Goal: Task Accomplishment & Management: Manage account settings

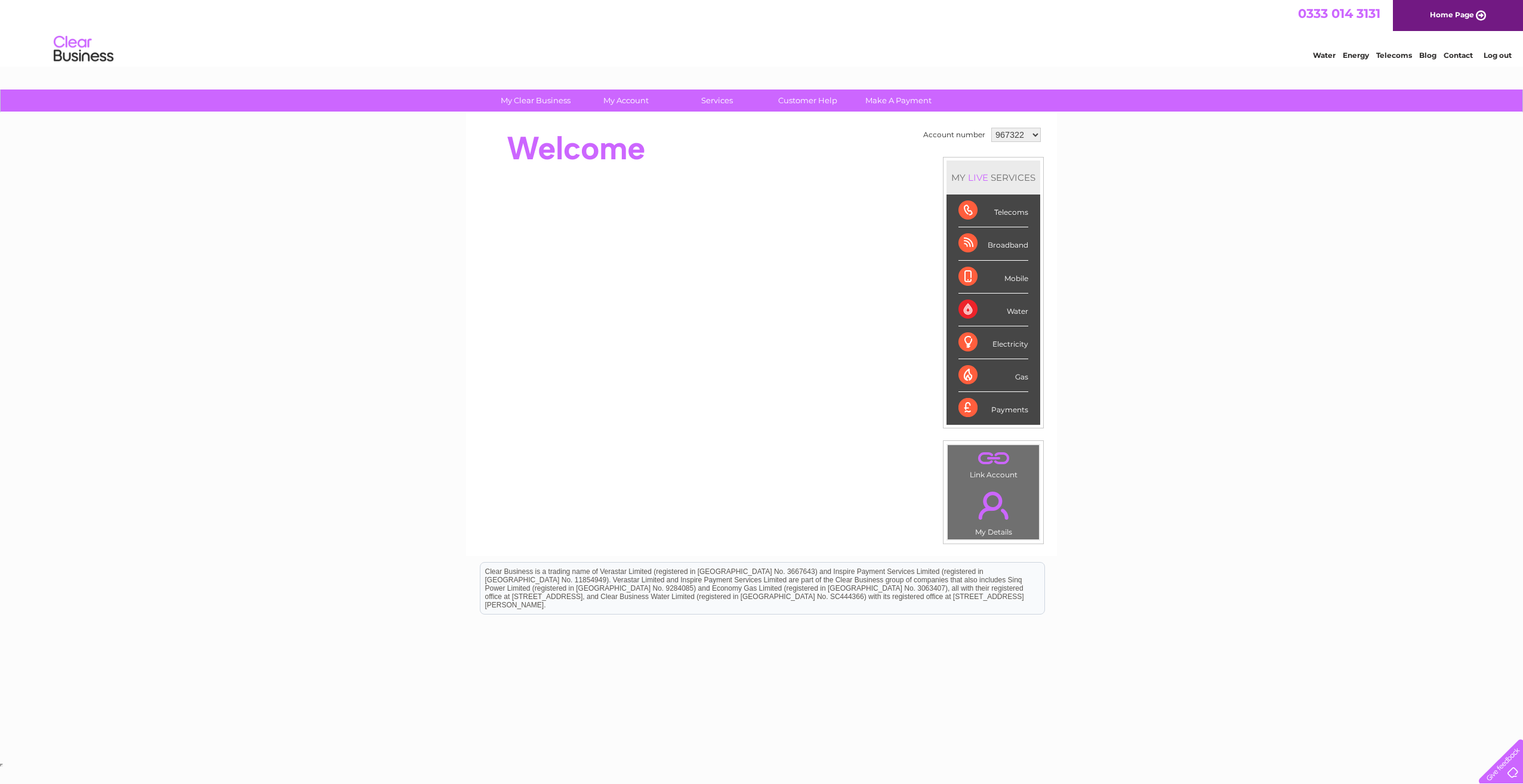
click at [1025, 131] on select "967322 983896 1081008" at bounding box center [1016, 135] width 50 height 14
select select "1081008"
click at [992, 128] on select "967322 983896 1081008" at bounding box center [1016, 135] width 50 height 14
click at [1130, 216] on div "My Clear Business Login Details My Details My Preferences Link Account My Accou…" at bounding box center [761, 425] width 1523 height 671
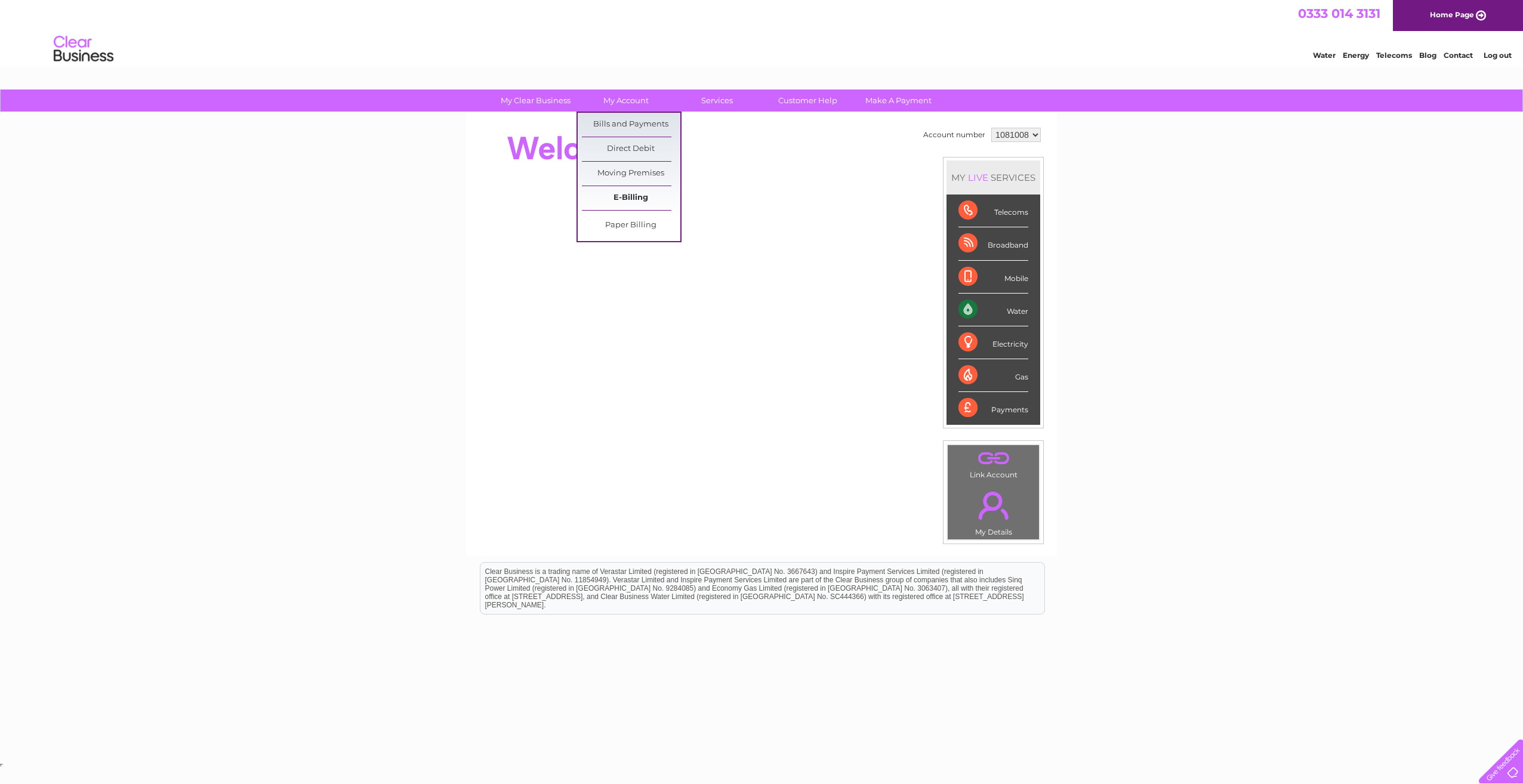
click at [629, 196] on link "E-Billing" at bounding box center [631, 197] width 98 height 24
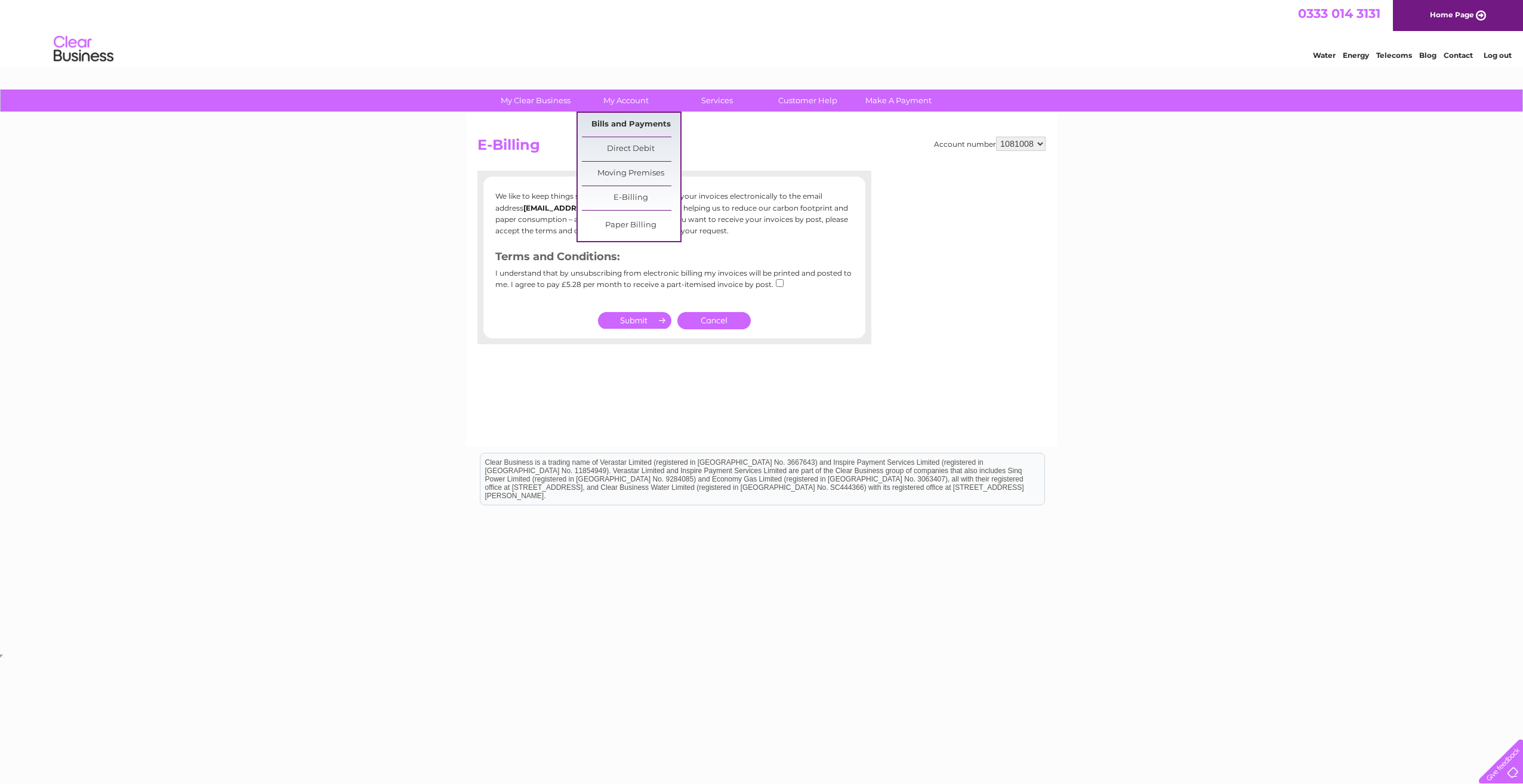
click at [638, 129] on link "Bills and Payments" at bounding box center [631, 124] width 98 height 24
click at [633, 120] on link "Bills and Payments" at bounding box center [631, 124] width 98 height 24
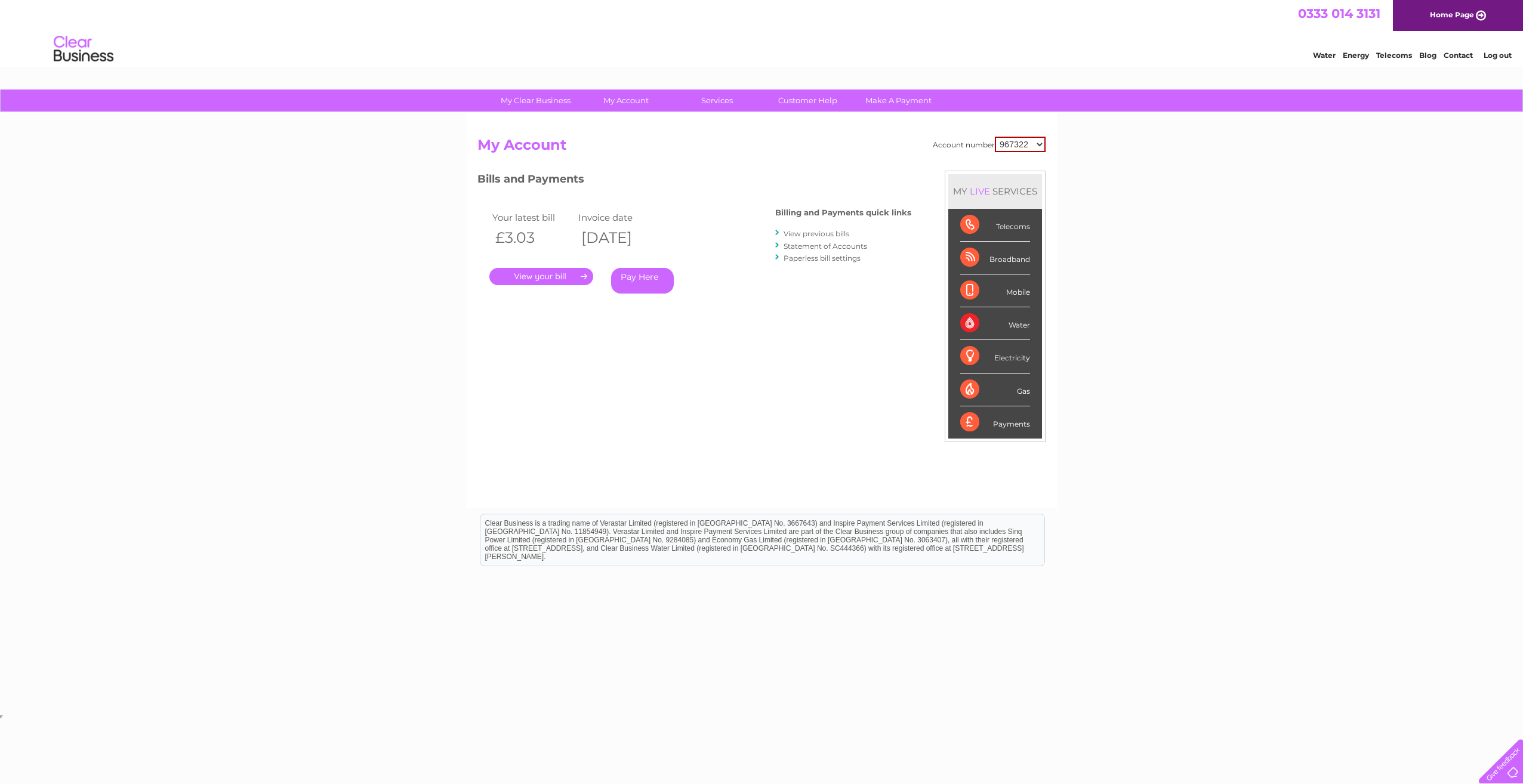
click at [1187, 276] on div "My Clear Business Login Details My Details My Preferences Link Account My Accou…" at bounding box center [761, 401] width 1523 height 622
click at [1018, 146] on select "967322 983896 1081008" at bounding box center [1020, 144] width 51 height 16
select select "983896"
click at [995, 136] on select "967322 983896 1081008" at bounding box center [1020, 144] width 51 height 16
click at [1150, 175] on div "My Clear Business Login Details My Details My Preferences Link Account My Accou…" at bounding box center [761, 401] width 1523 height 622
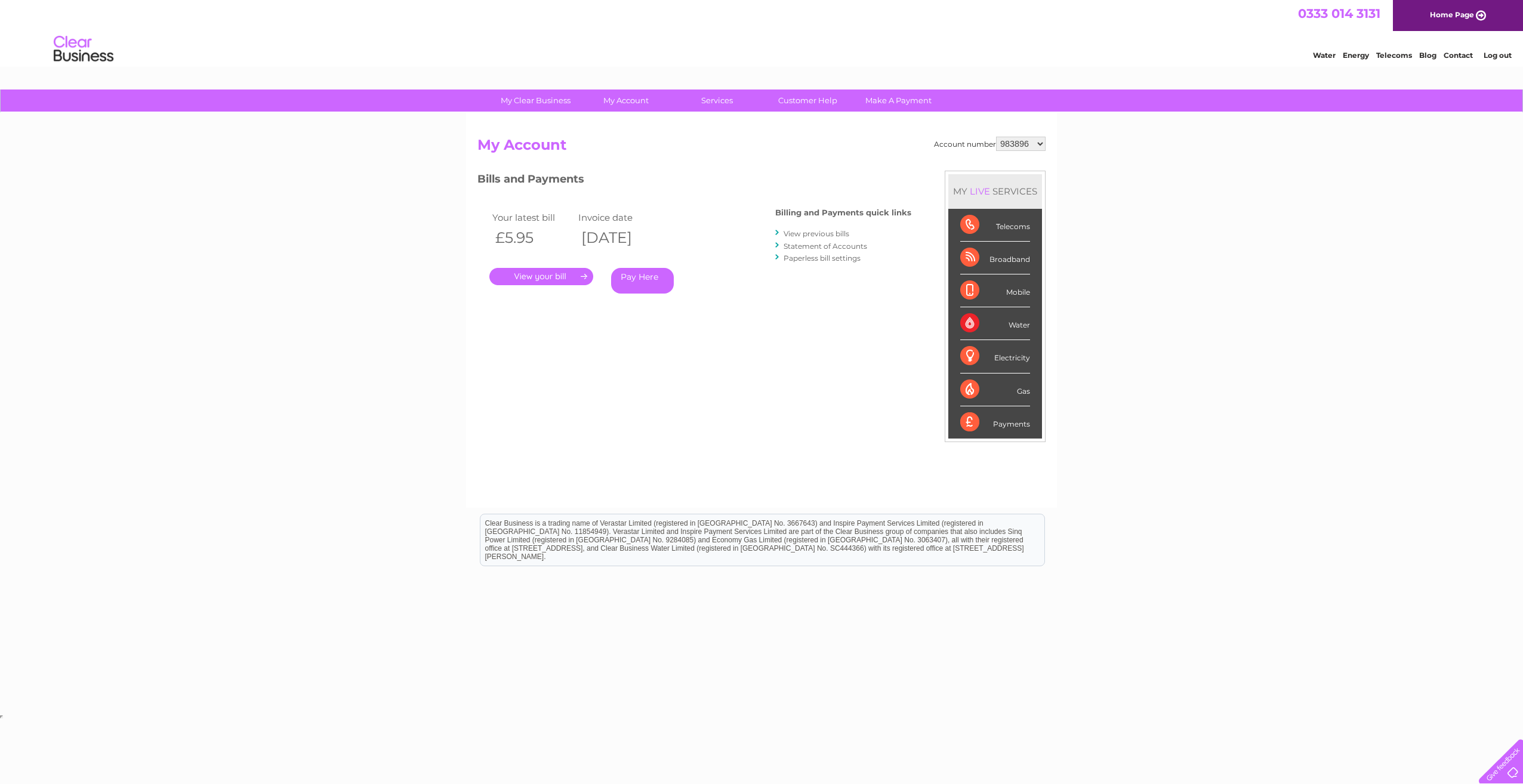
click at [1023, 149] on select "967322 983896 1081008" at bounding box center [1020, 144] width 50 height 14
select select "1081008"
click at [997, 136] on select "967322 983896 1081008" at bounding box center [1020, 144] width 50 height 14
click at [1212, 200] on div "My Clear Business Login Details My Details My Preferences Link Account My Accou…" at bounding box center [761, 401] width 1523 height 622
click at [1209, 218] on div "My Clear Business Login Details My Details My Preferences Link Account My Accou…" at bounding box center [761, 401] width 1523 height 622
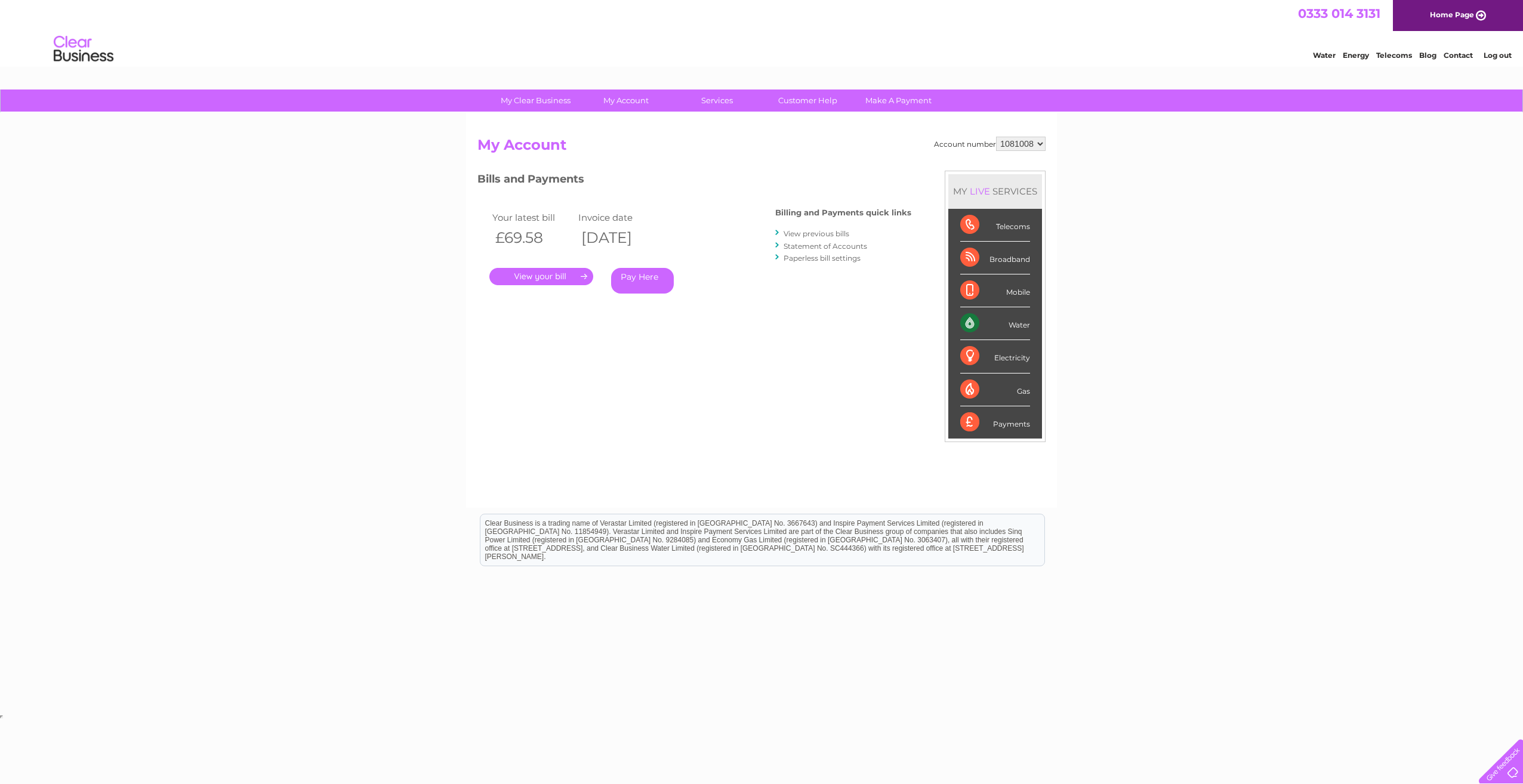
click at [838, 233] on link "View previous bills" at bounding box center [816, 233] width 65 height 9
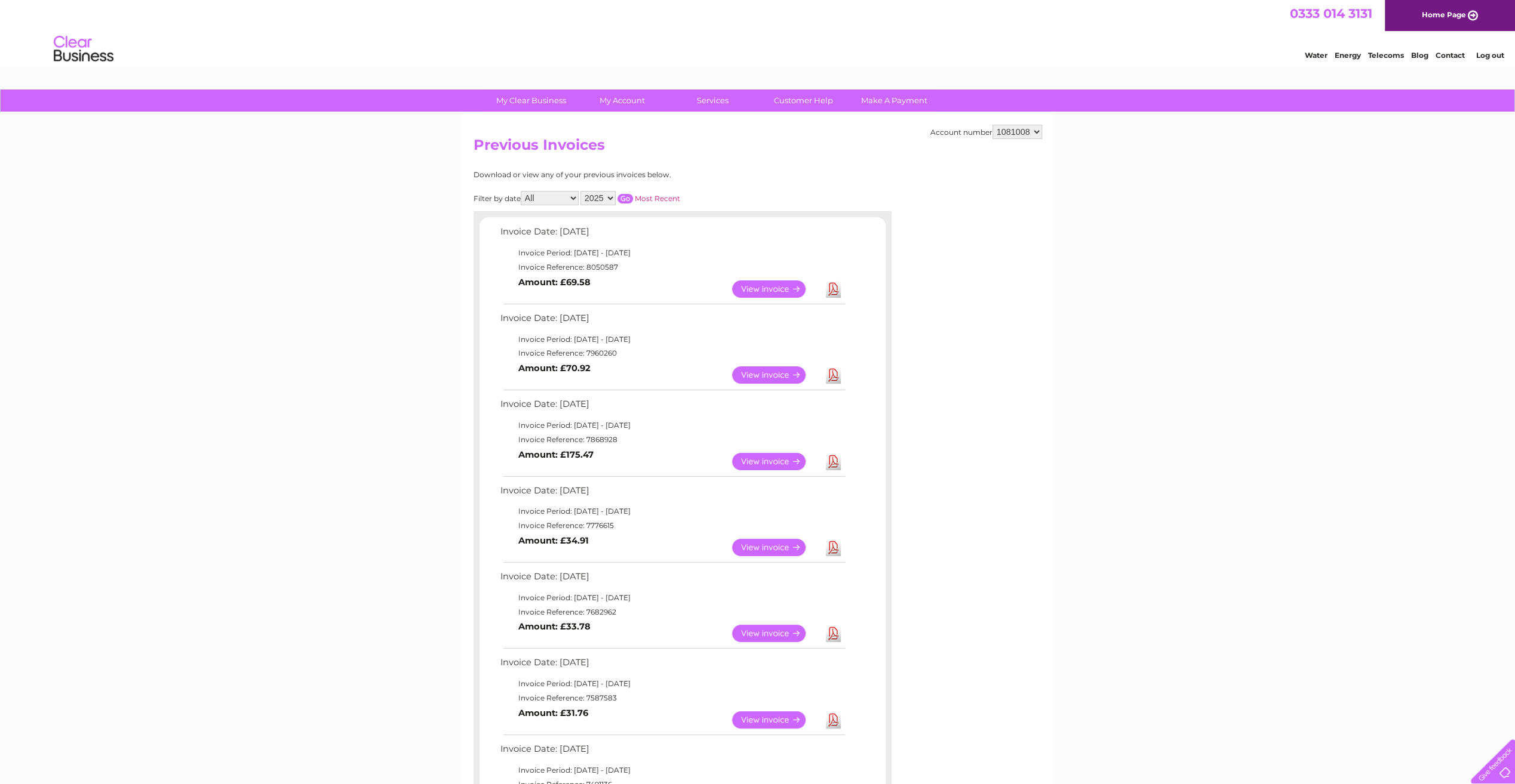
click at [1025, 126] on select "967322 983896 1081008" at bounding box center [1017, 132] width 50 height 14
click at [1493, 55] on link "Log out" at bounding box center [1489, 55] width 28 height 9
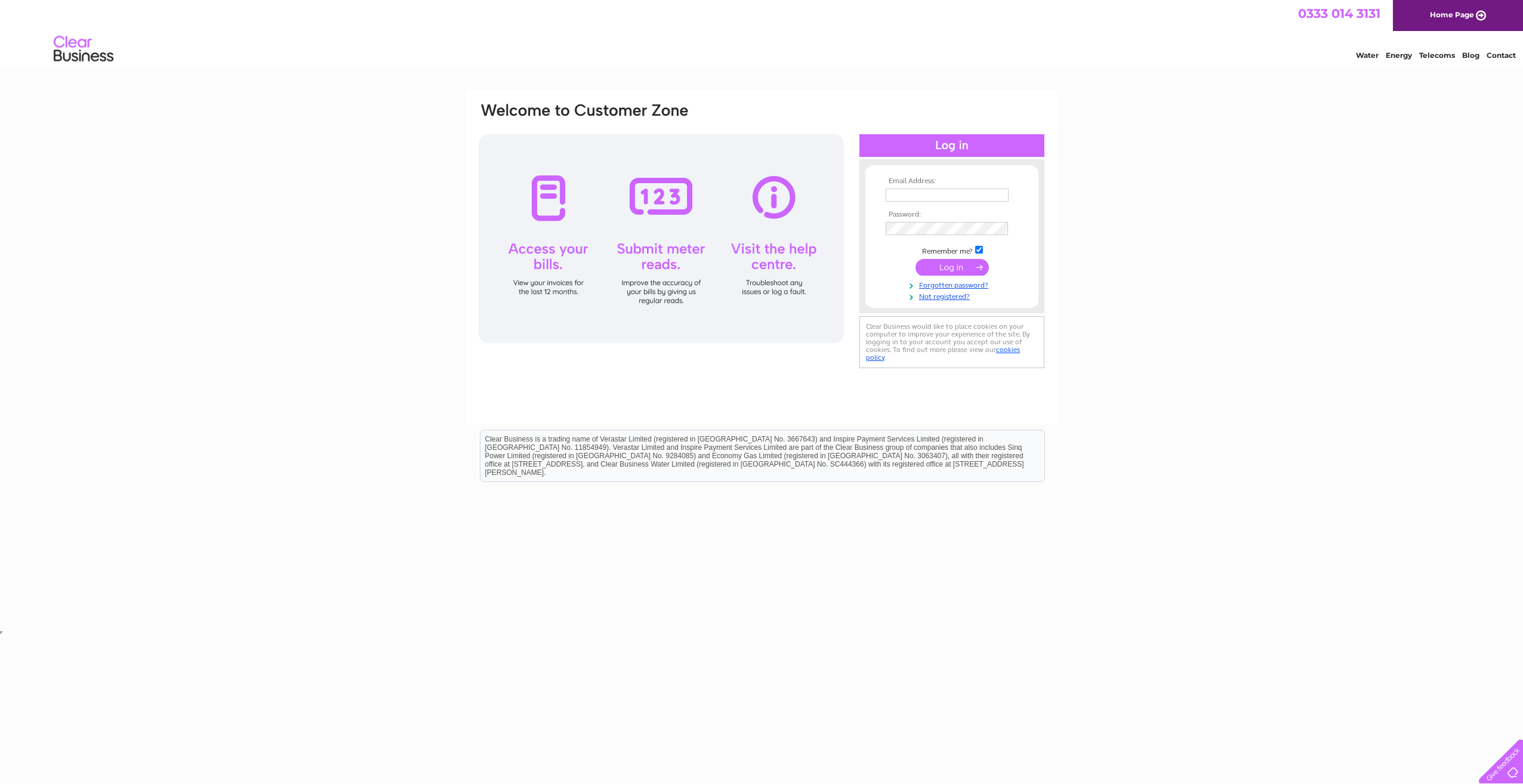
type input "[EMAIL_ADDRESS][DOMAIN_NAME]"
drag, startPoint x: 886, startPoint y: 192, endPoint x: 1113, endPoint y: 210, distance: 227.7
click at [1113, 210] on div "Email Address: [EMAIL_ADDRESS][DOMAIN_NAME] Password:" at bounding box center [761, 359] width 1523 height 538
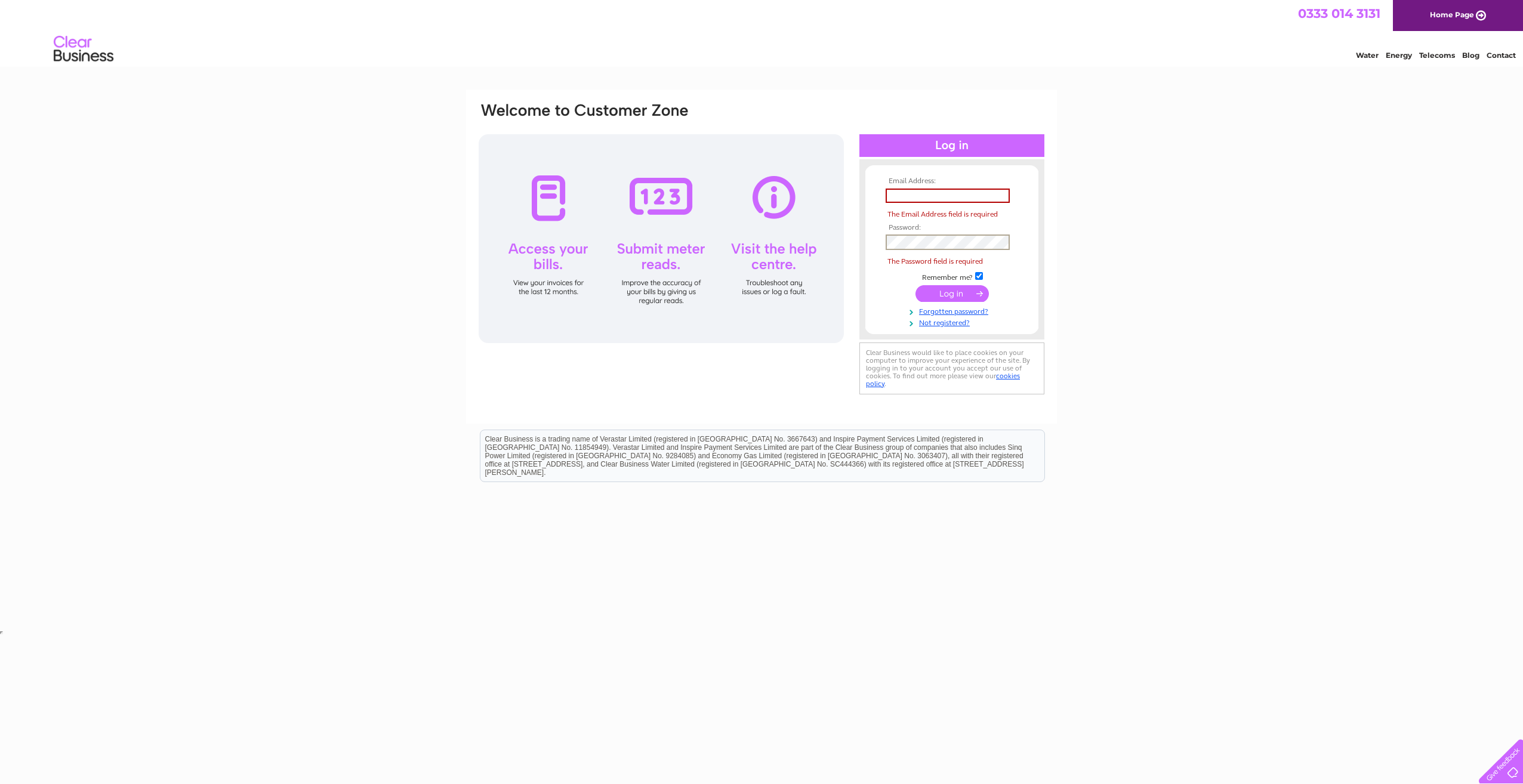
click at [1175, 240] on div "Email Address: The Email Address field is required Password:" at bounding box center [761, 359] width 1523 height 538
click at [1276, 323] on div "Email Address: The Email Address field is required Password:" at bounding box center [761, 359] width 1523 height 538
click at [247, 208] on div "Email Address: The Email Address field is required Password:" at bounding box center [761, 359] width 1523 height 538
